Goal: Information Seeking & Learning: Learn about a topic

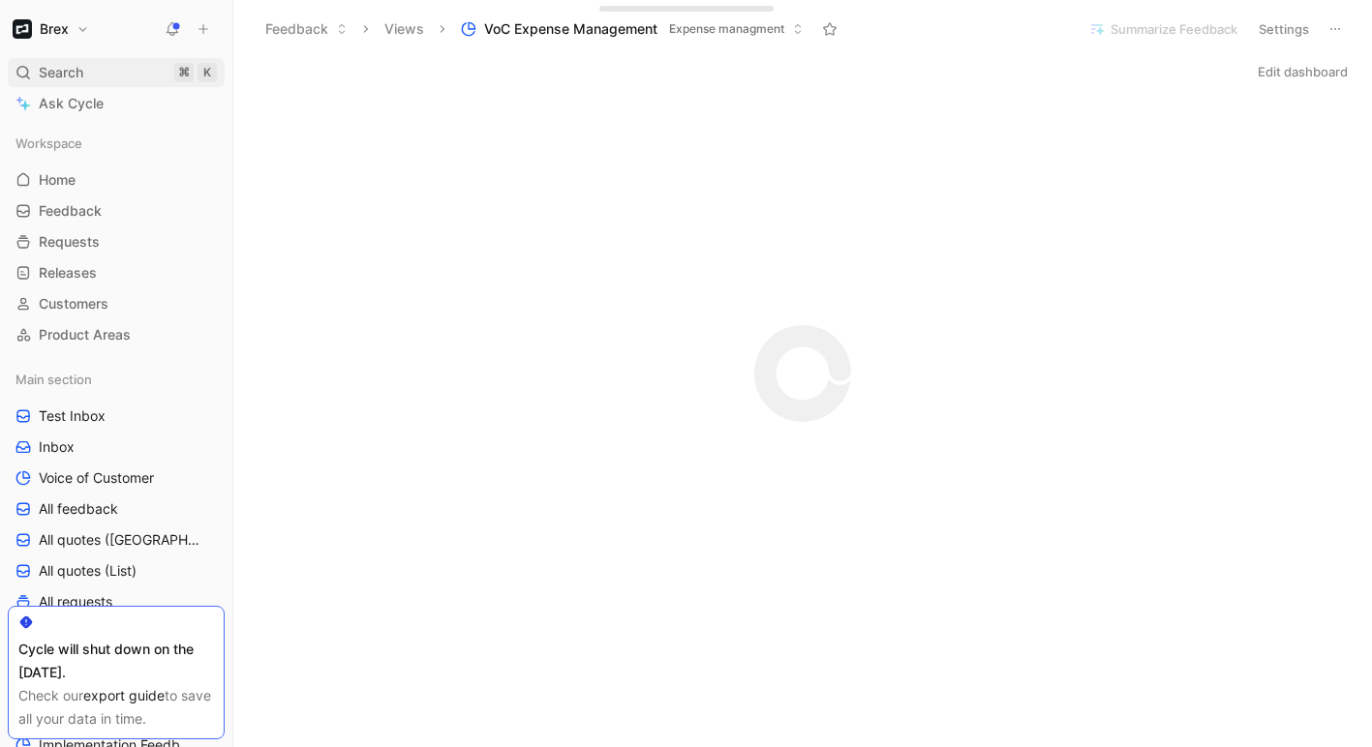
click at [100, 74] on div "Search ⌘ K" at bounding box center [116, 72] width 217 height 29
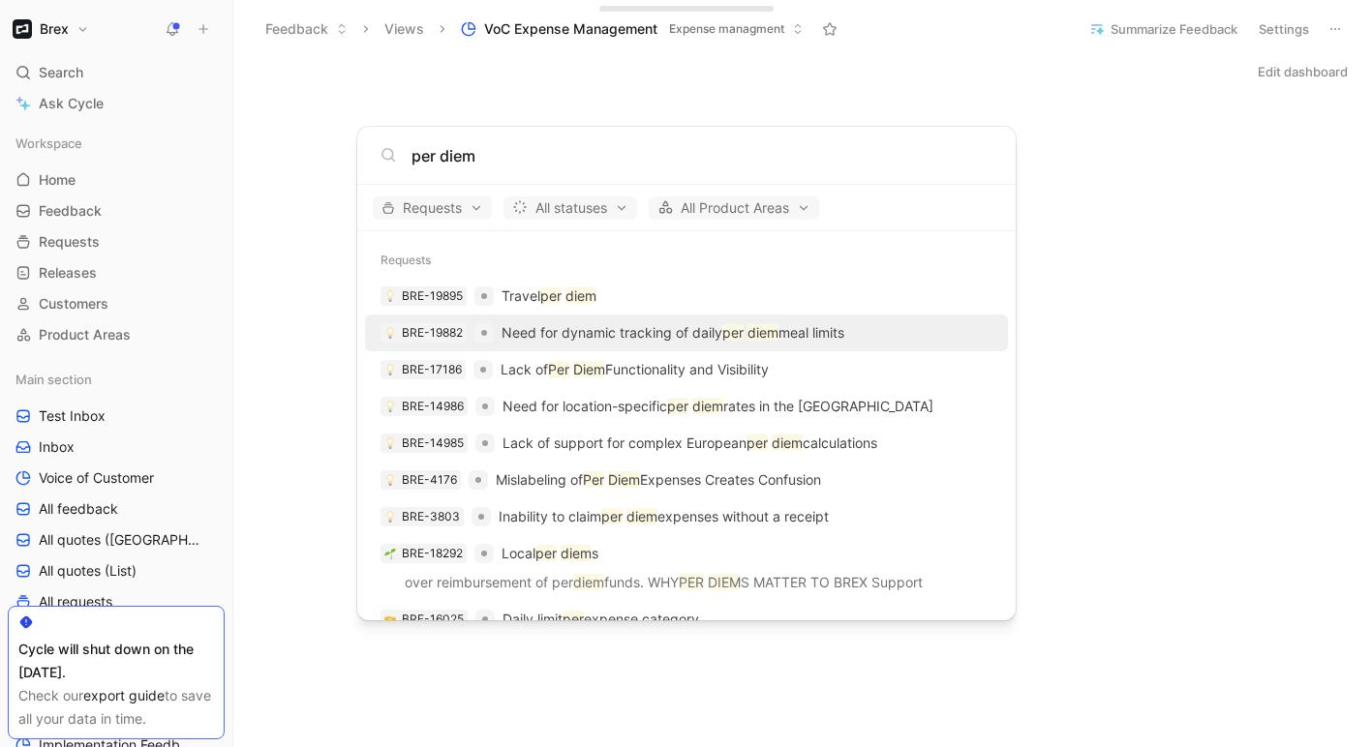
type input "per diem"
click at [660, 326] on p "Need for dynamic tracking of daily per diem meal limits" at bounding box center [672, 332] width 343 height 23
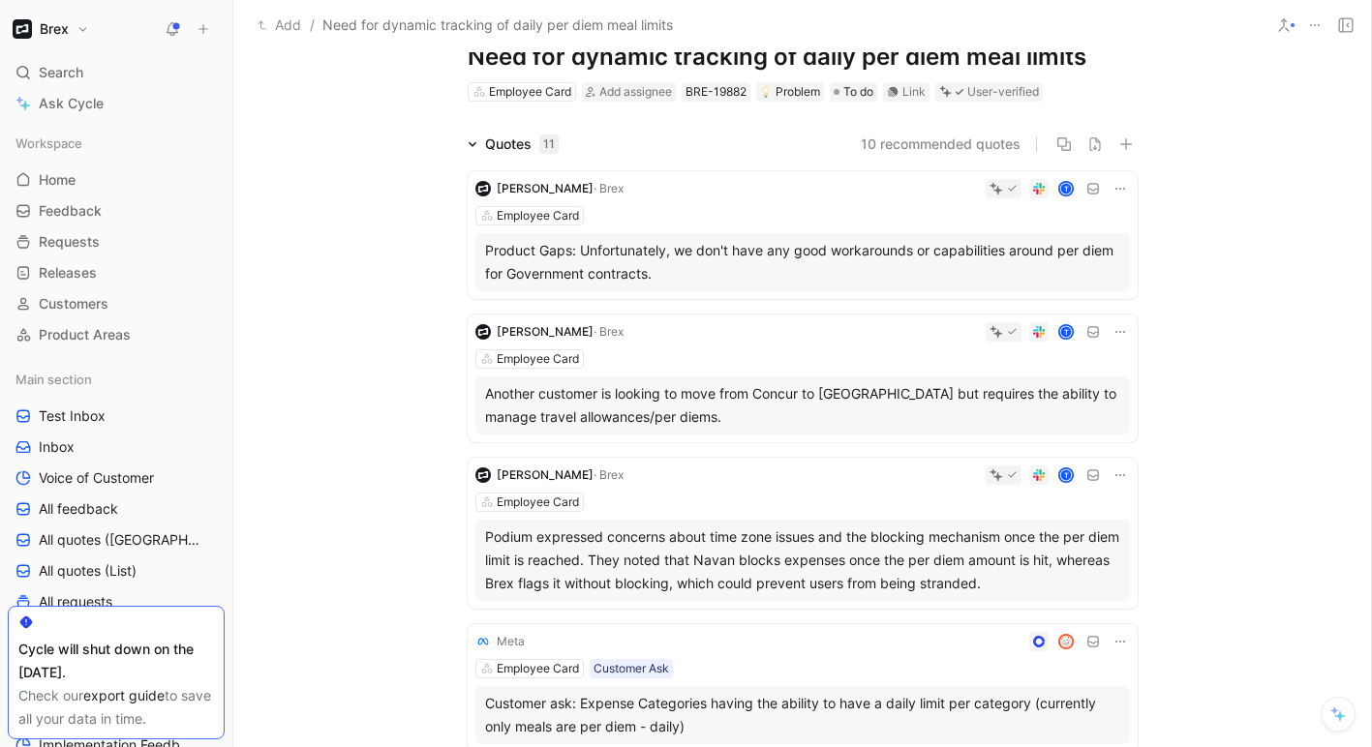
scroll to position [49, 0]
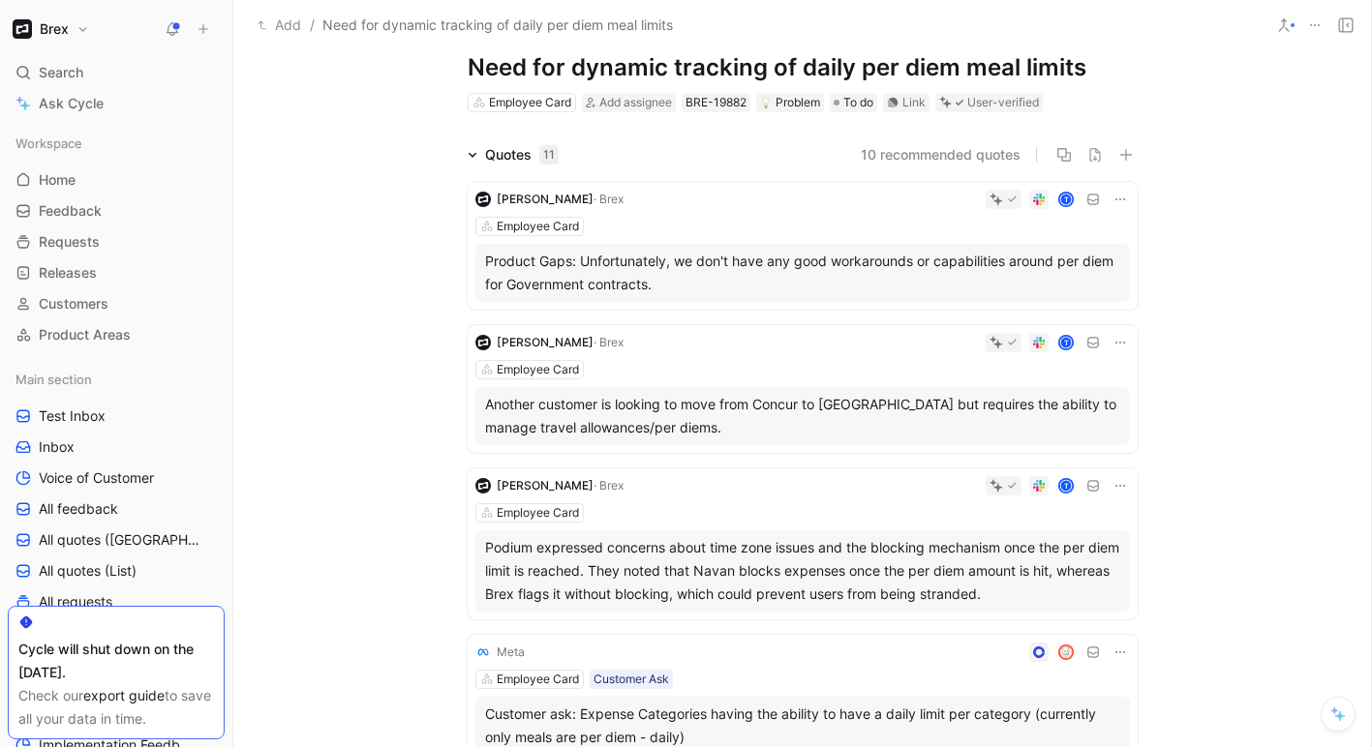
click at [781, 215] on div "[PERSON_NAME] · [PERSON_NAME] T Employee Card Product Gaps: Unfortunately, we d…" at bounding box center [803, 246] width 670 height 128
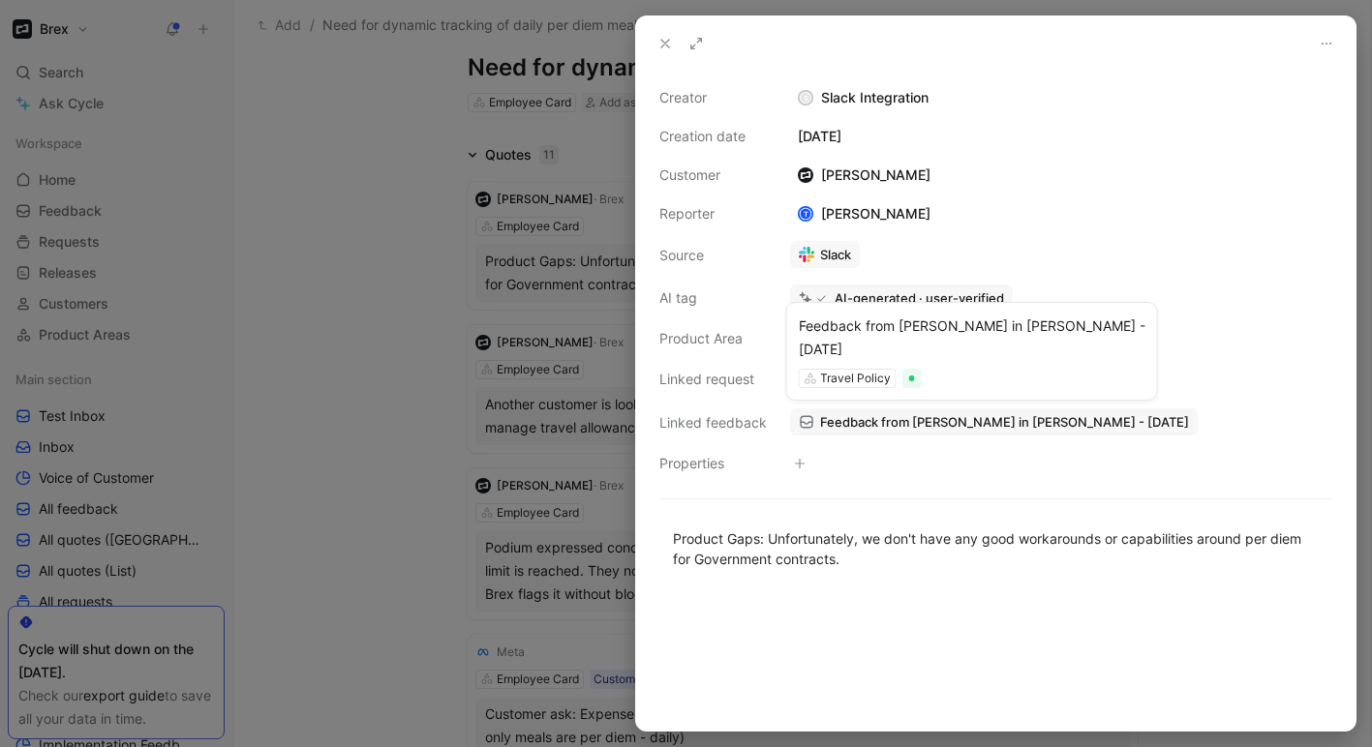
click at [875, 422] on span "Feedback from [PERSON_NAME] in [PERSON_NAME] - [DATE]" at bounding box center [1004, 421] width 369 height 17
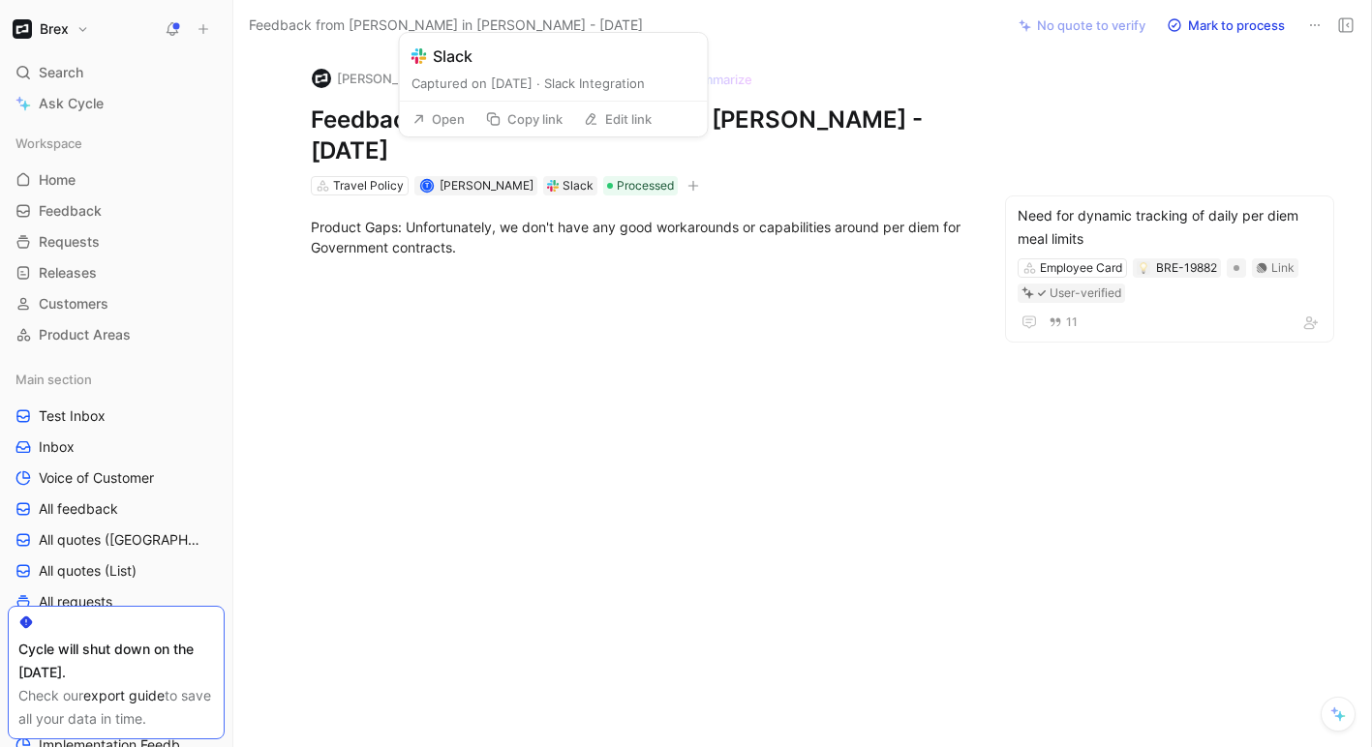
click at [562, 176] on div "Slack" at bounding box center [577, 185] width 31 height 19
click at [449, 119] on button "Open" at bounding box center [439, 119] width 70 height 27
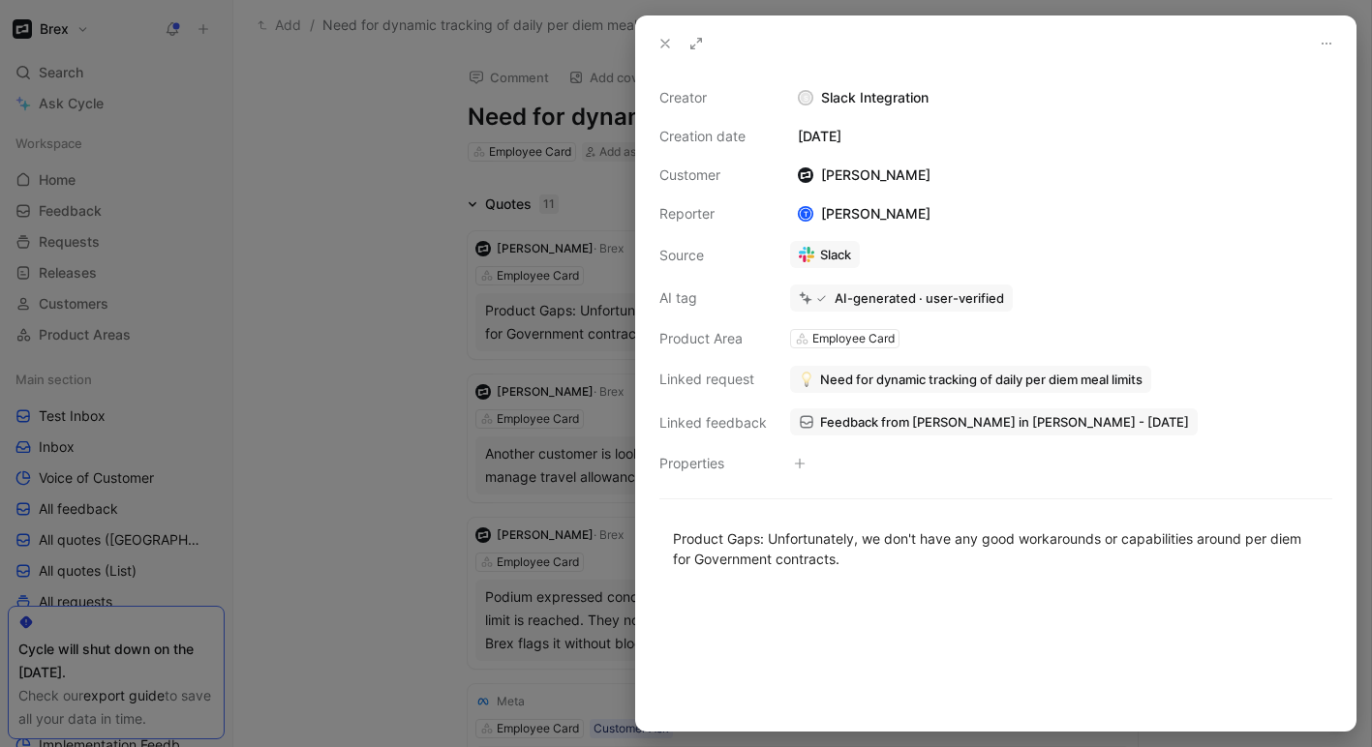
click at [377, 275] on div at bounding box center [686, 373] width 1372 height 747
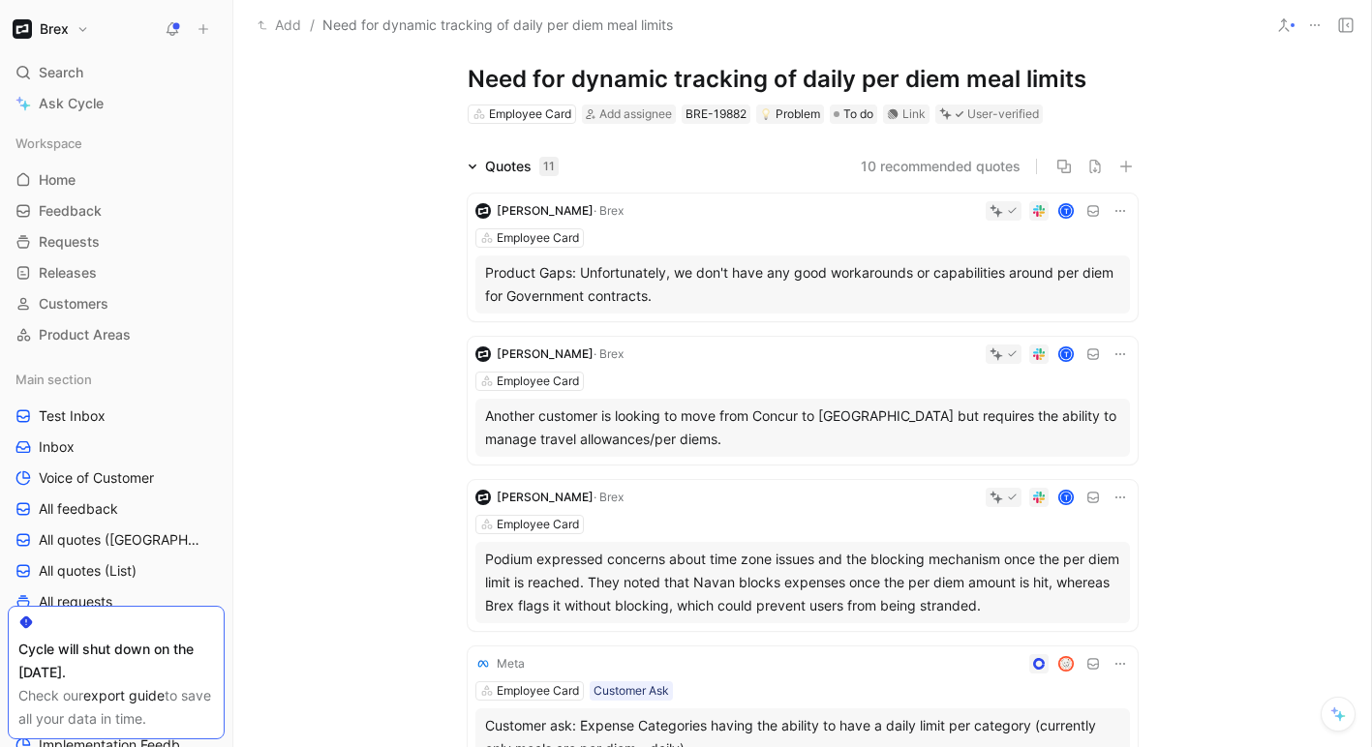
scroll to position [41, 0]
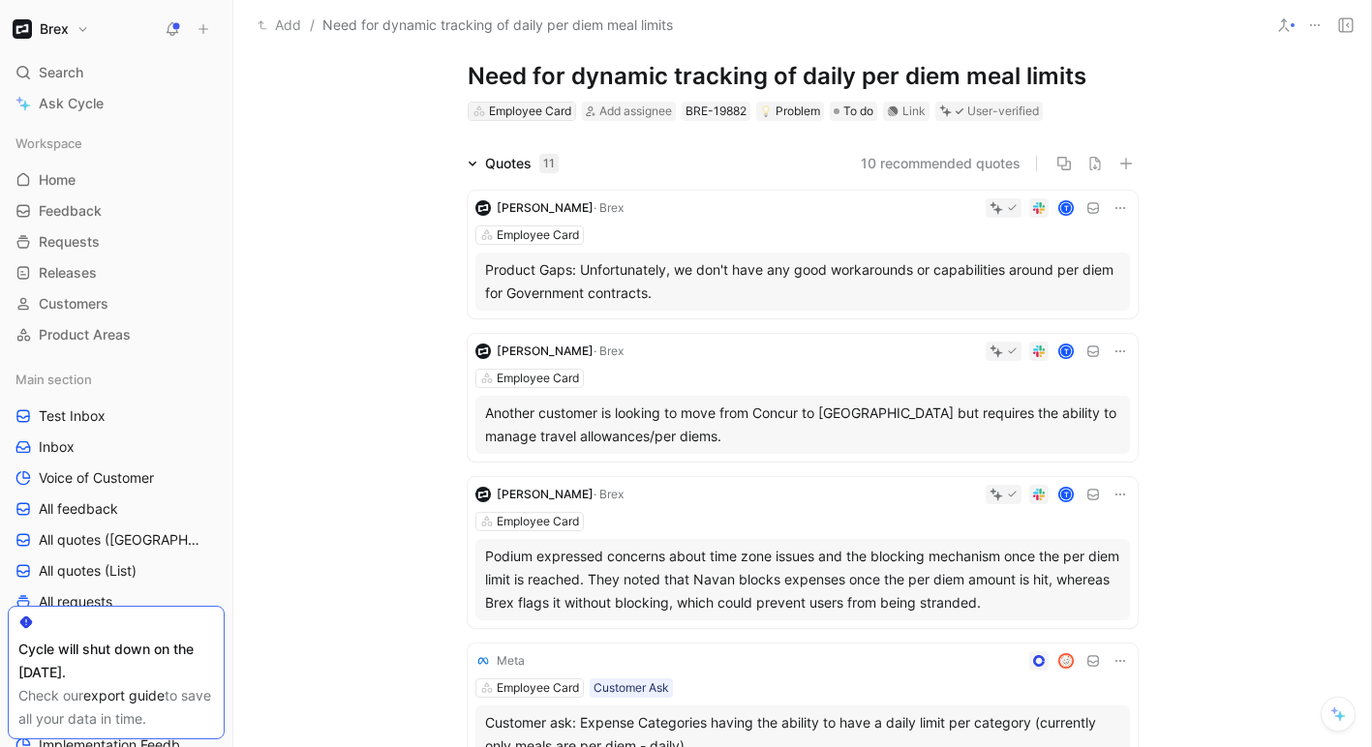
click at [547, 106] on div "Employee Card" at bounding box center [530, 111] width 82 height 19
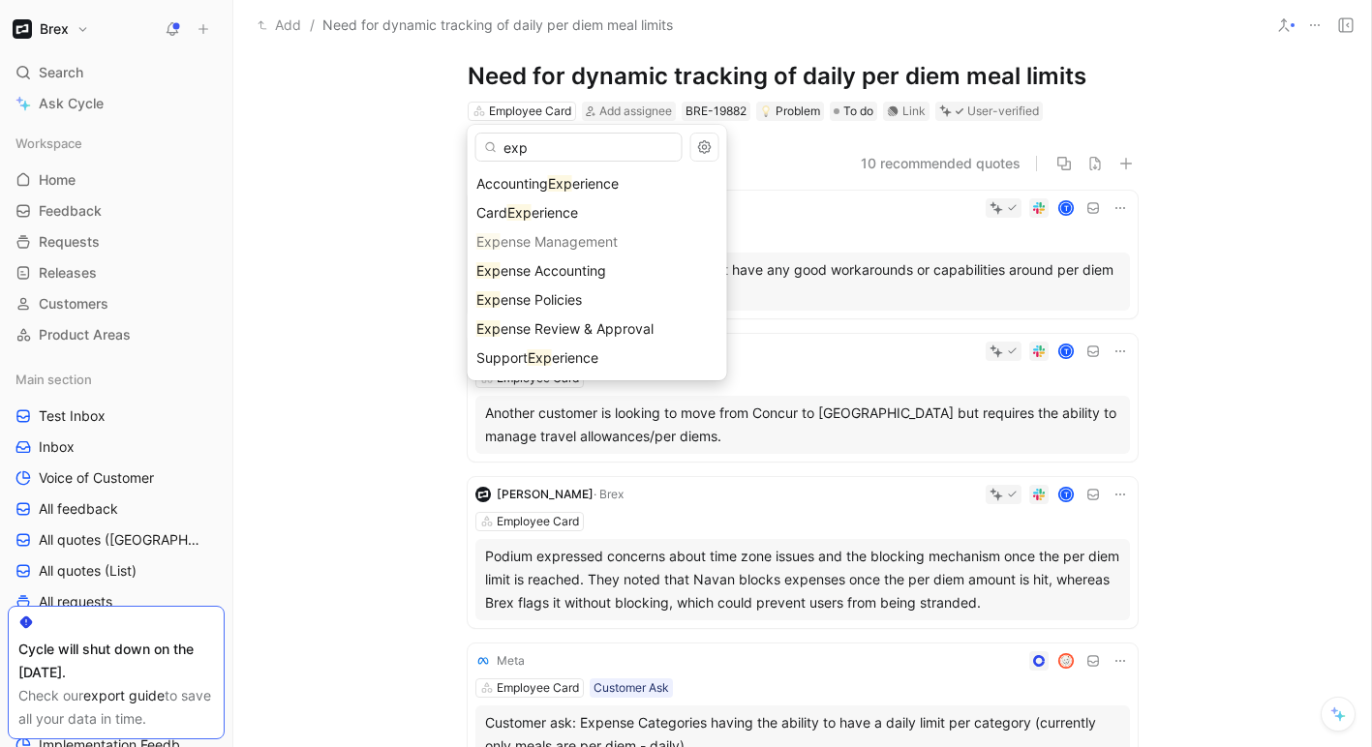
type input "exp"
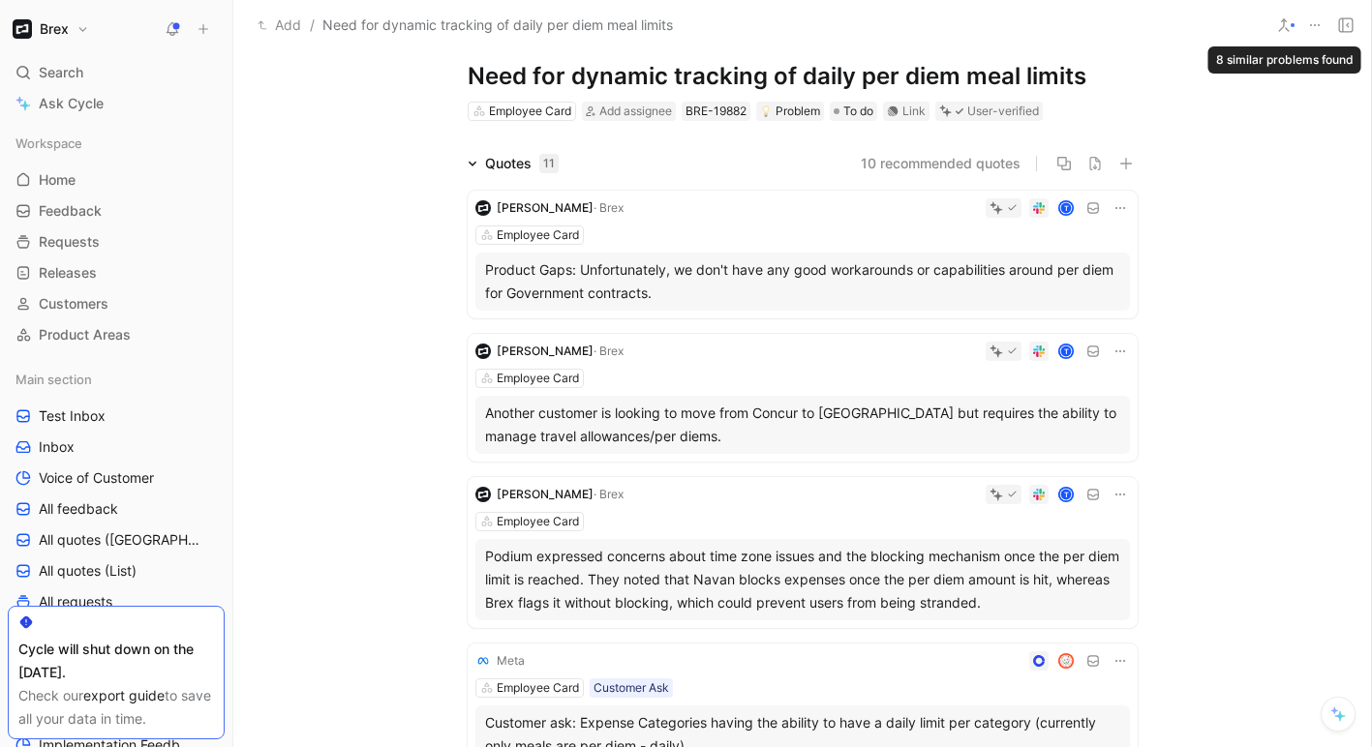
click at [1278, 20] on icon at bounding box center [1283, 24] width 15 height 15
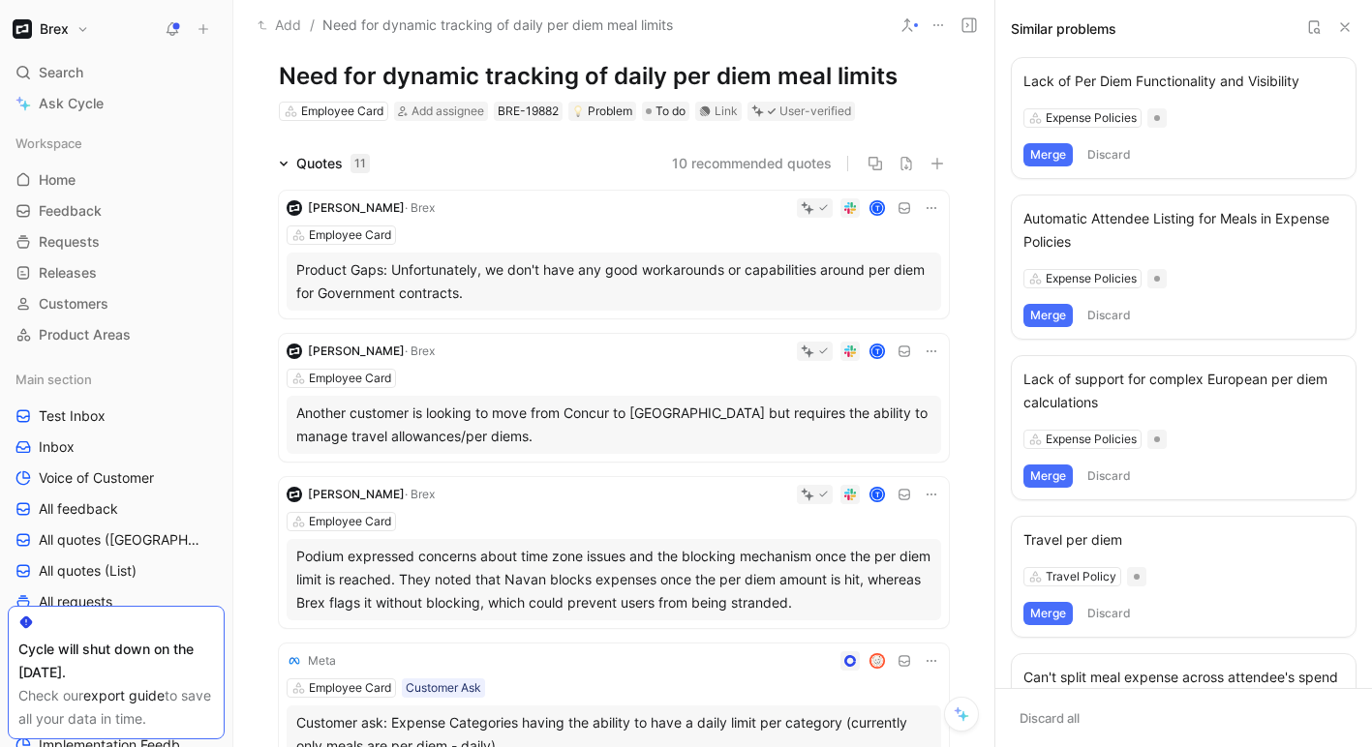
click at [1220, 95] on div "Lack of Per Diem Functionality and Visibility Expense Policies Merge Discard" at bounding box center [1183, 118] width 346 height 122
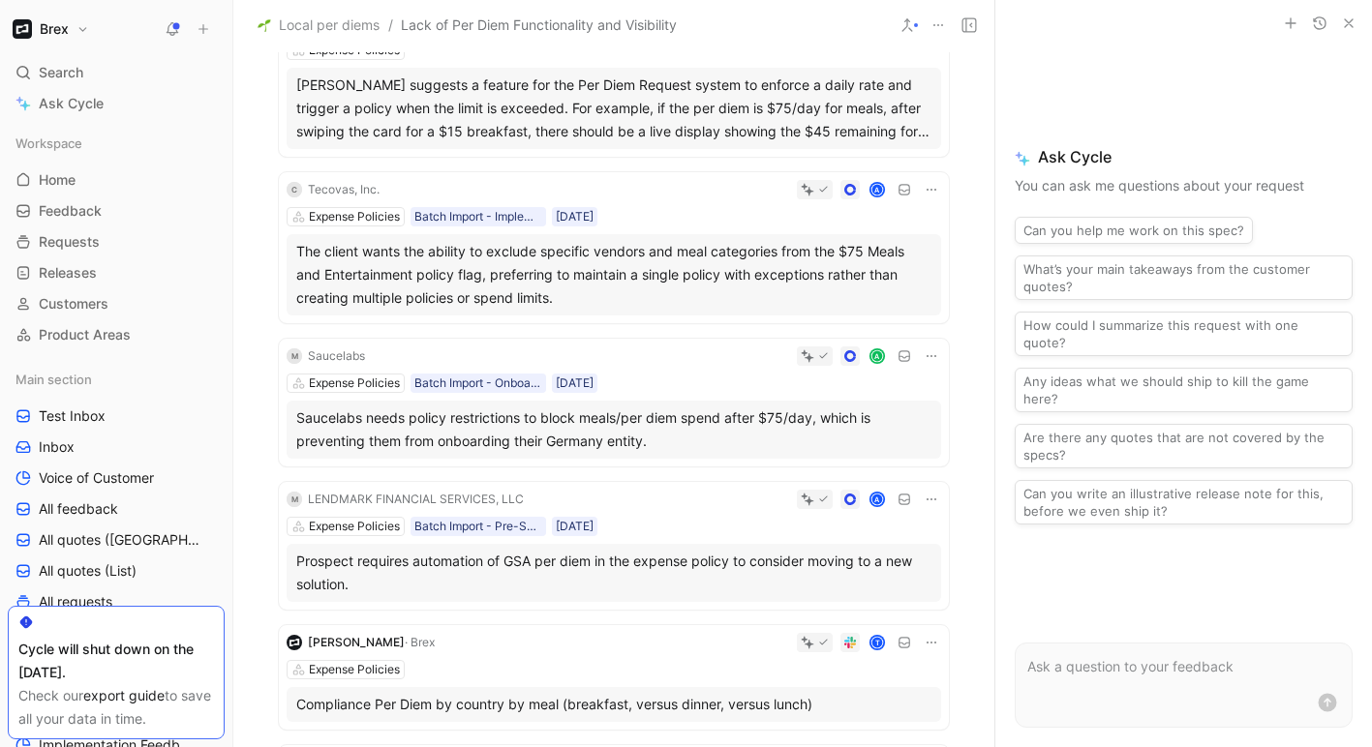
scroll to position [246, 0]
